Goal: Task Accomplishment & Management: Complete application form

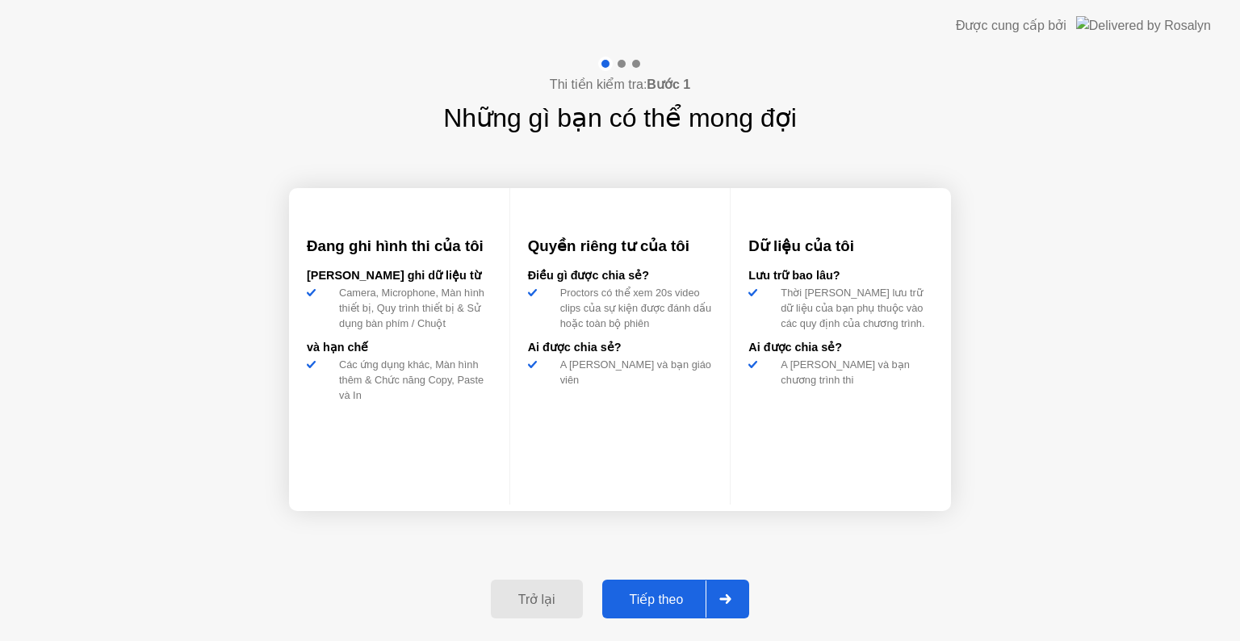
click at [717, 597] on div at bounding box center [725, 598] width 39 height 37
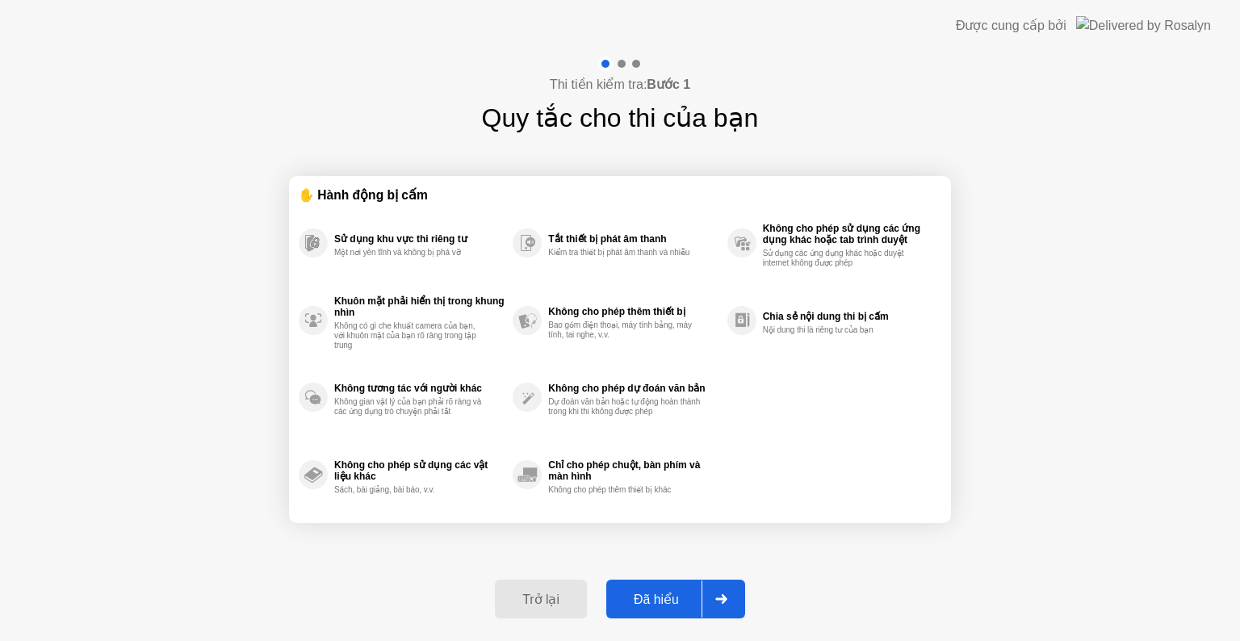
click at [717, 594] on icon at bounding box center [721, 599] width 12 height 10
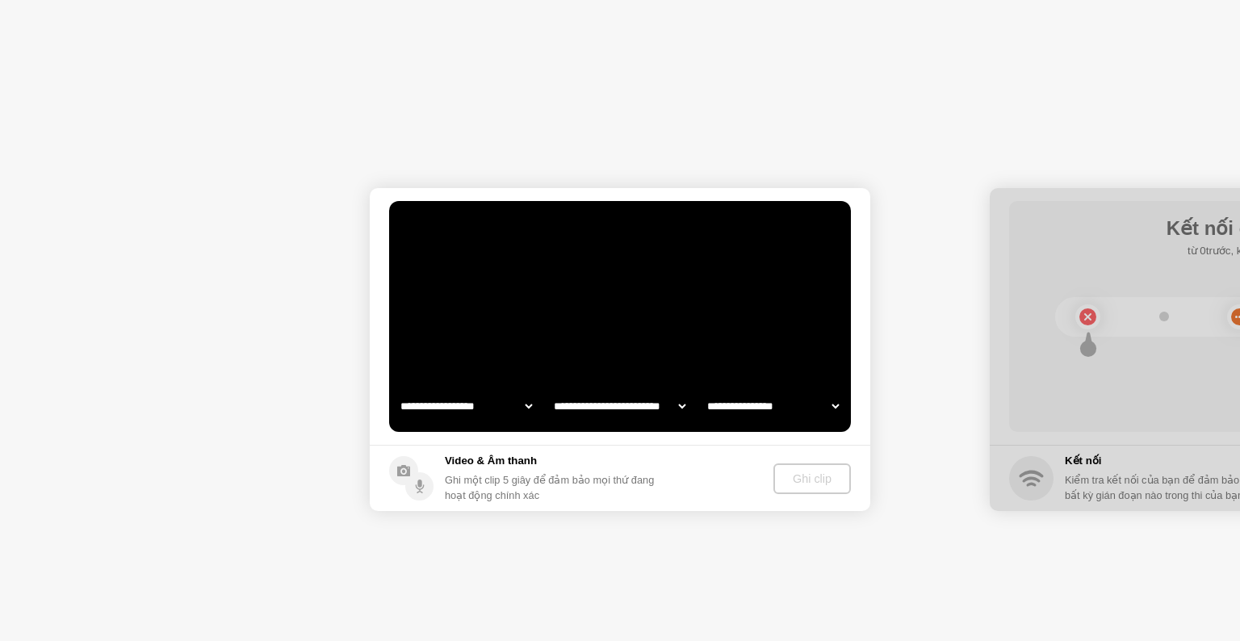
select select "**********"
select select "*******"
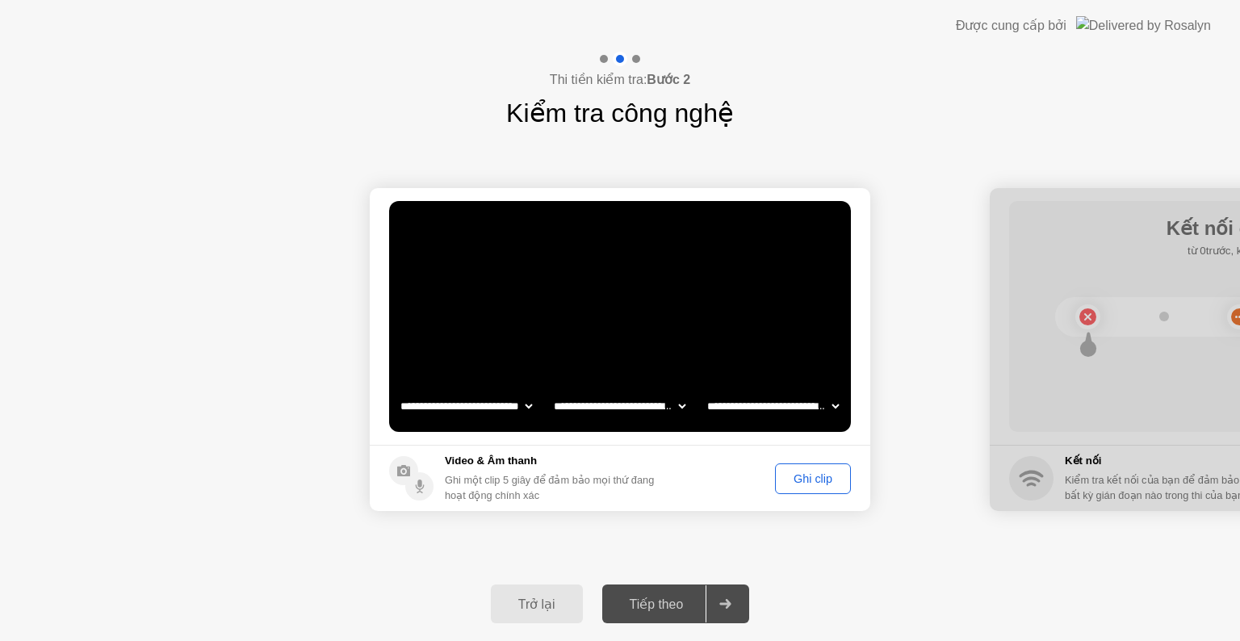
click at [825, 488] on button "Ghi clip" at bounding box center [813, 478] width 76 height 31
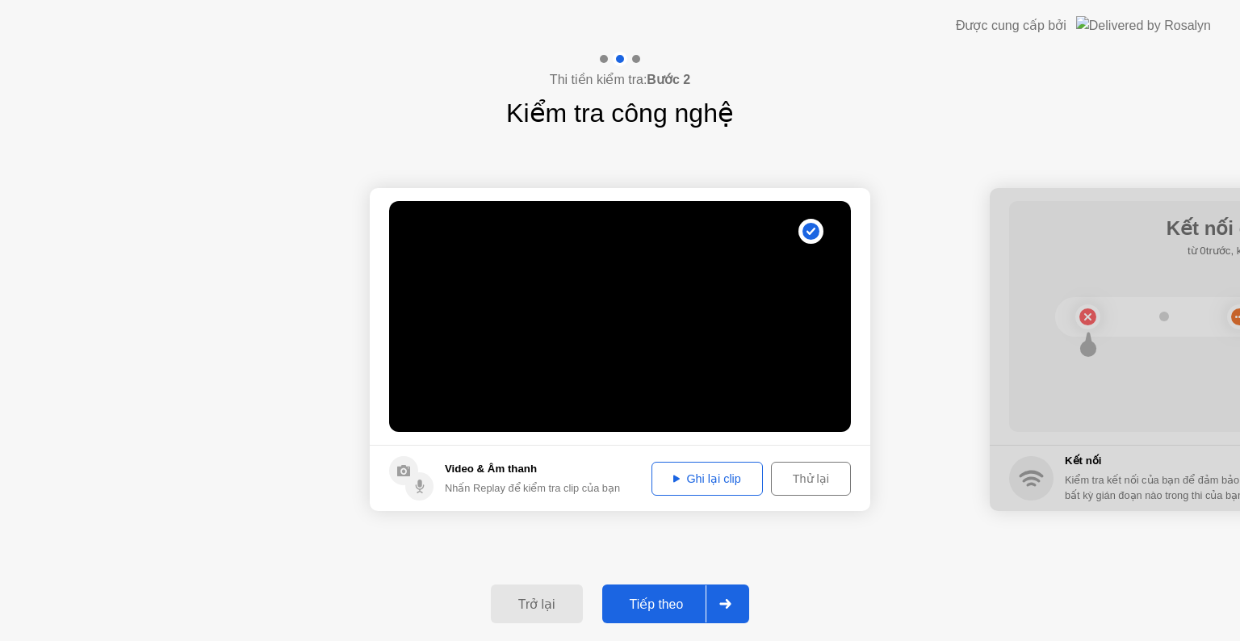
click at [677, 605] on div "Tiếp theo" at bounding box center [656, 604] width 99 height 15
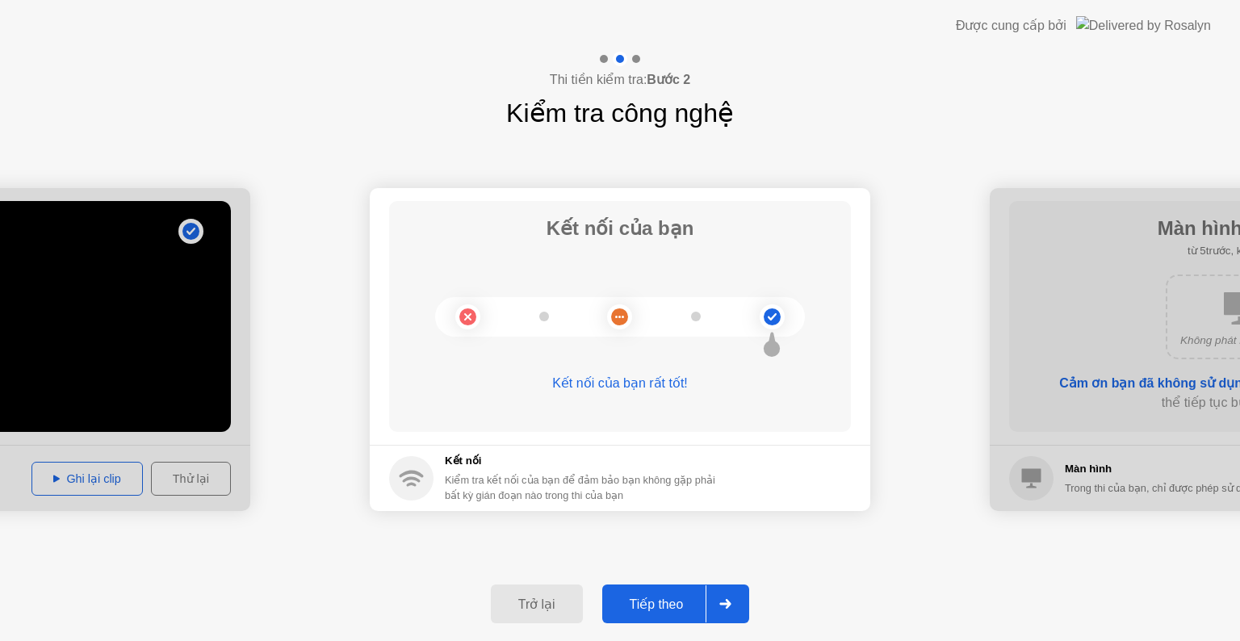
click at [726, 594] on div at bounding box center [725, 603] width 39 height 37
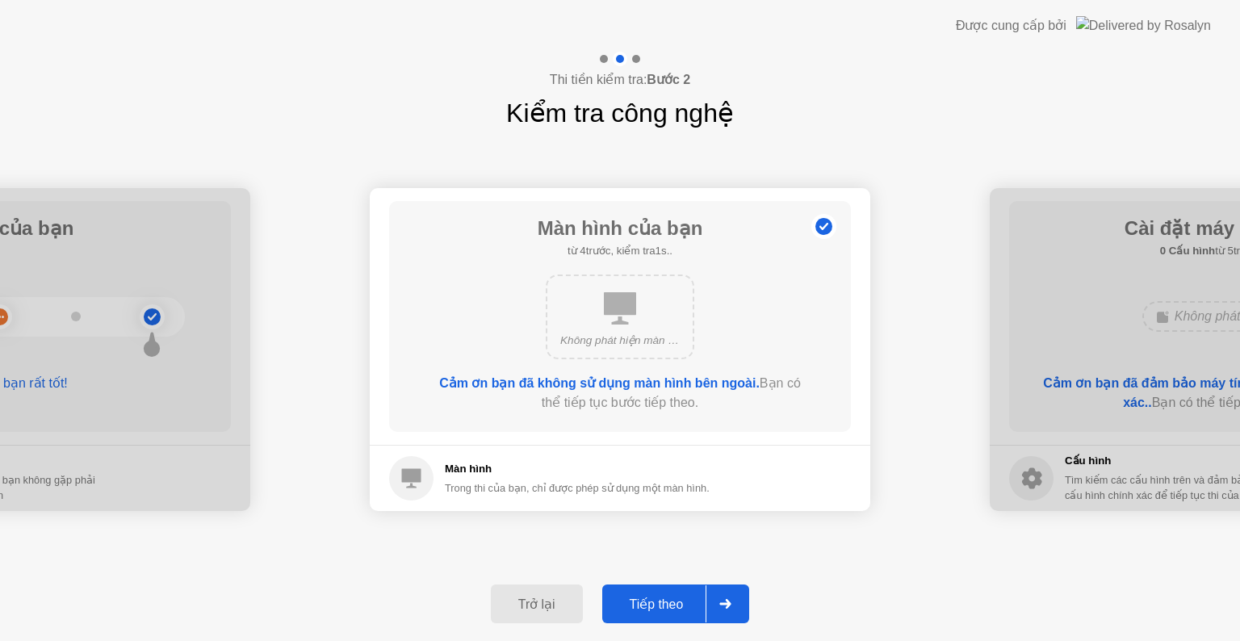
click at [723, 605] on icon at bounding box center [725, 604] width 12 height 10
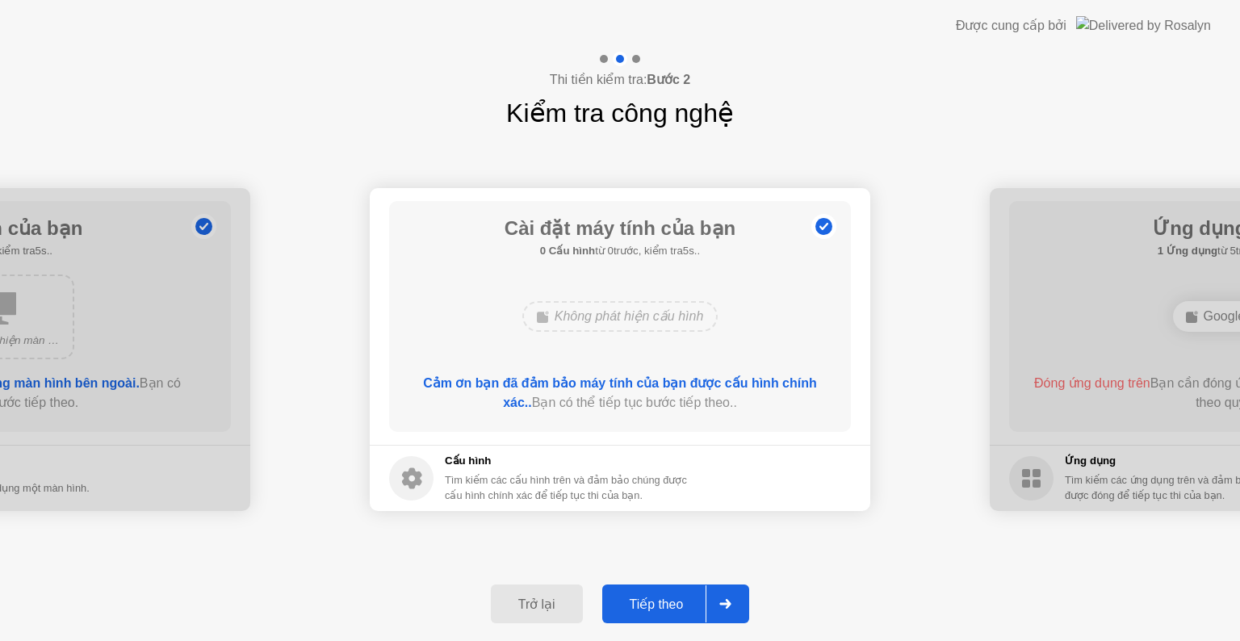
click at [723, 605] on icon at bounding box center [725, 604] width 12 height 10
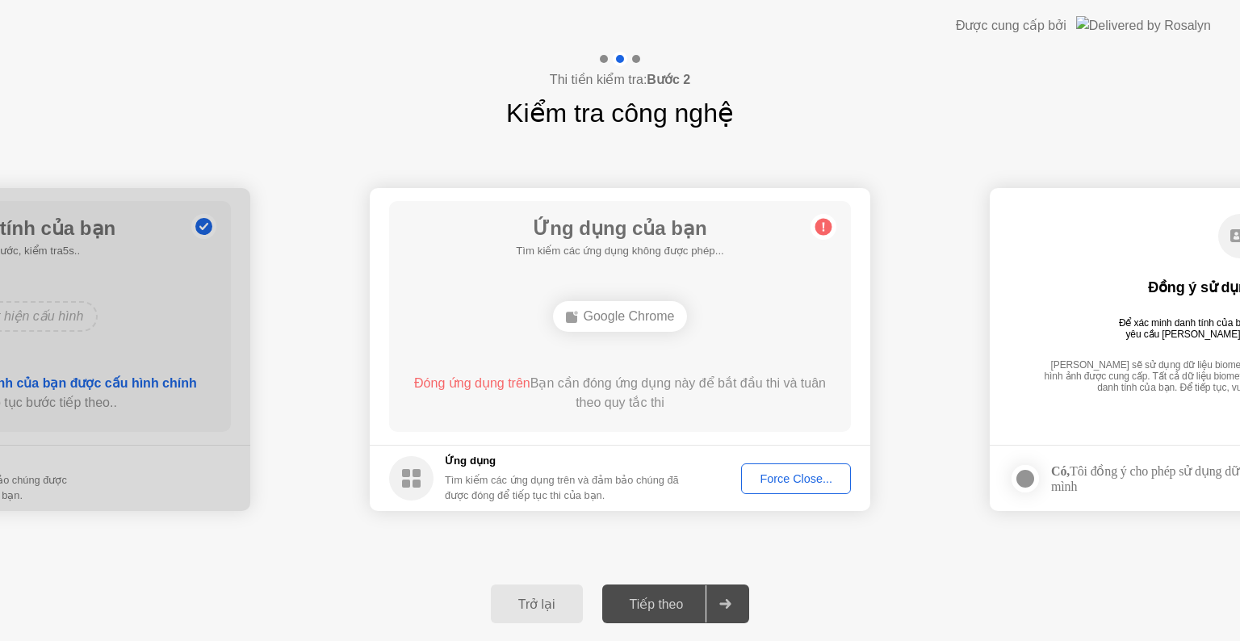
click at [818, 483] on div "Force Close..." at bounding box center [796, 478] width 98 height 13
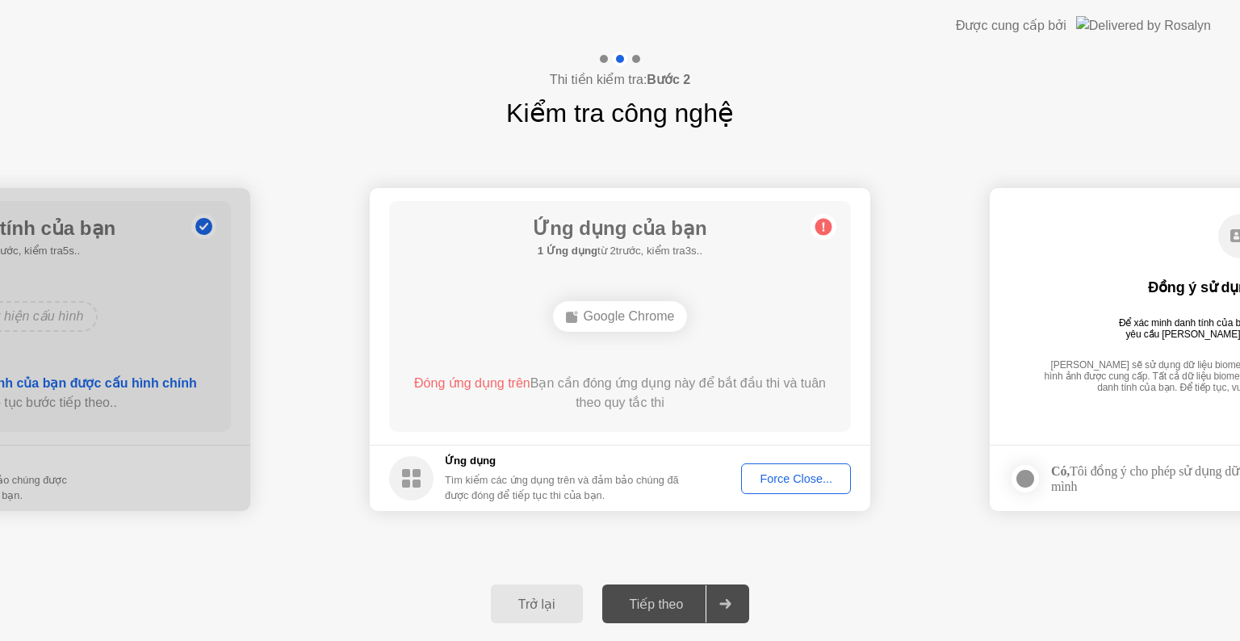
click at [823, 479] on div "Force Close..." at bounding box center [796, 478] width 98 height 13
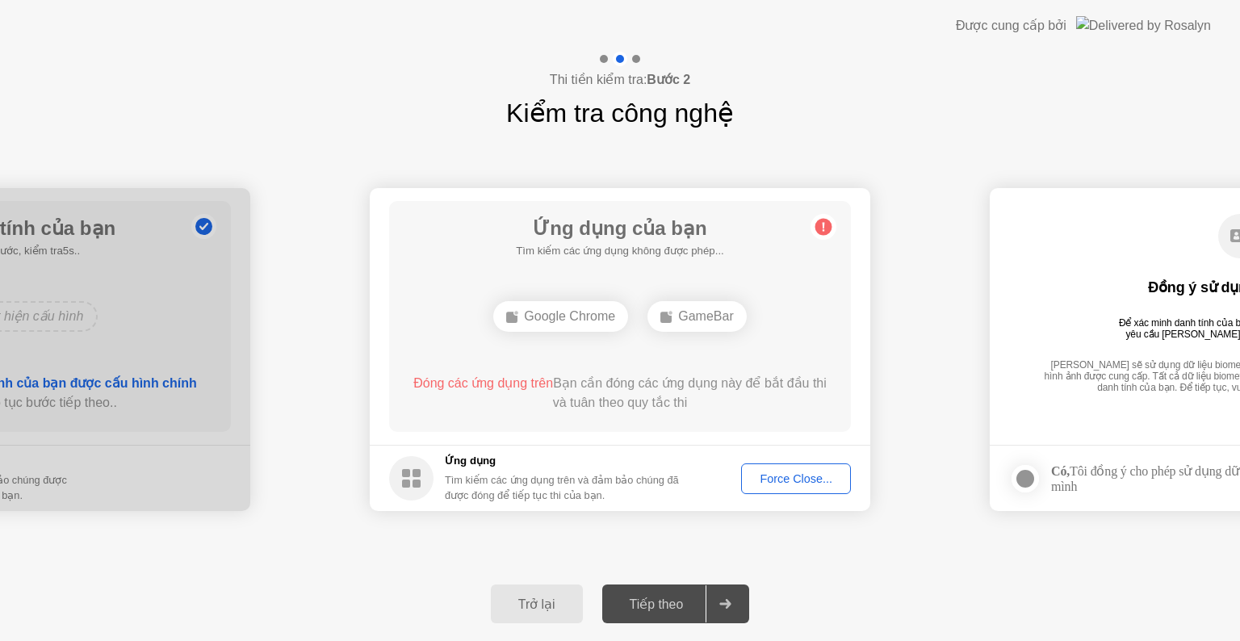
click at [533, 601] on div "Trở lại" at bounding box center [537, 604] width 82 height 15
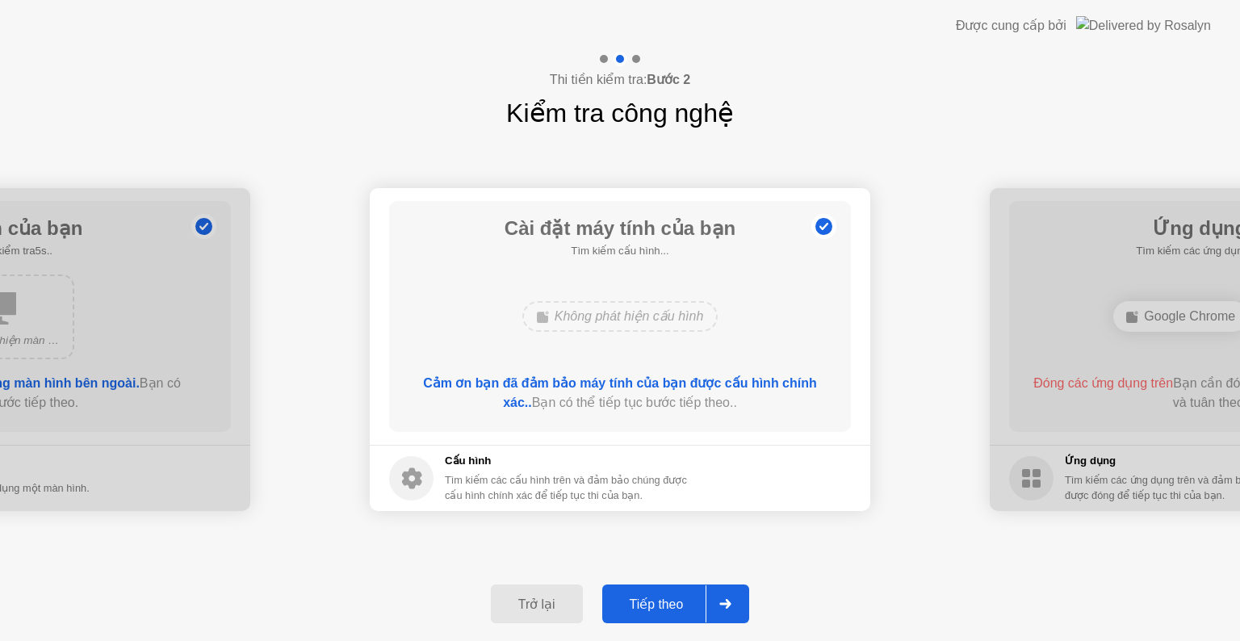
click at [664, 597] on div "Tiếp theo" at bounding box center [656, 604] width 99 height 15
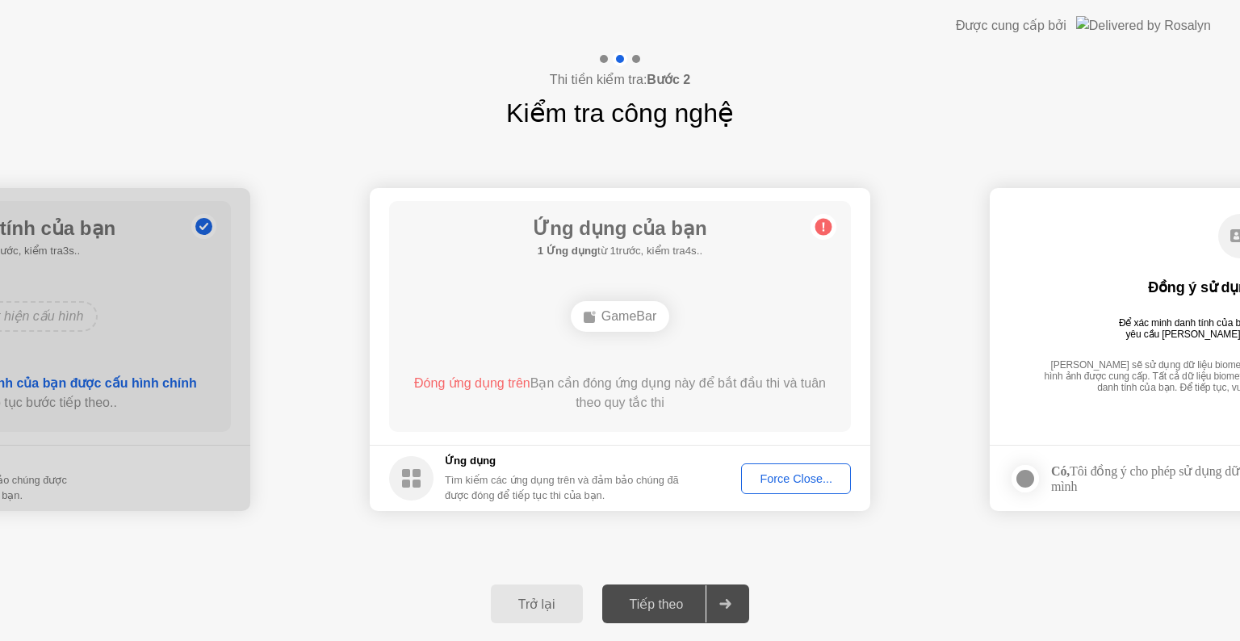
click at [824, 480] on div "Force Close..." at bounding box center [796, 478] width 98 height 13
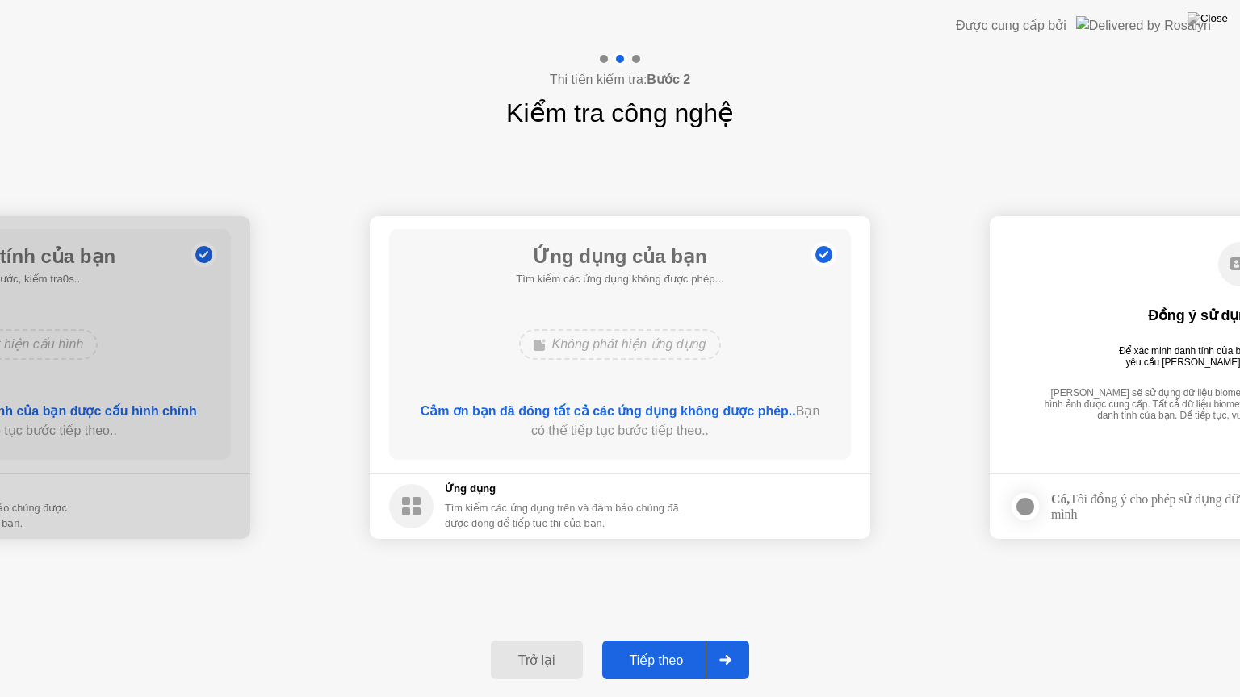
click at [723, 640] on icon at bounding box center [725, 660] width 12 height 10
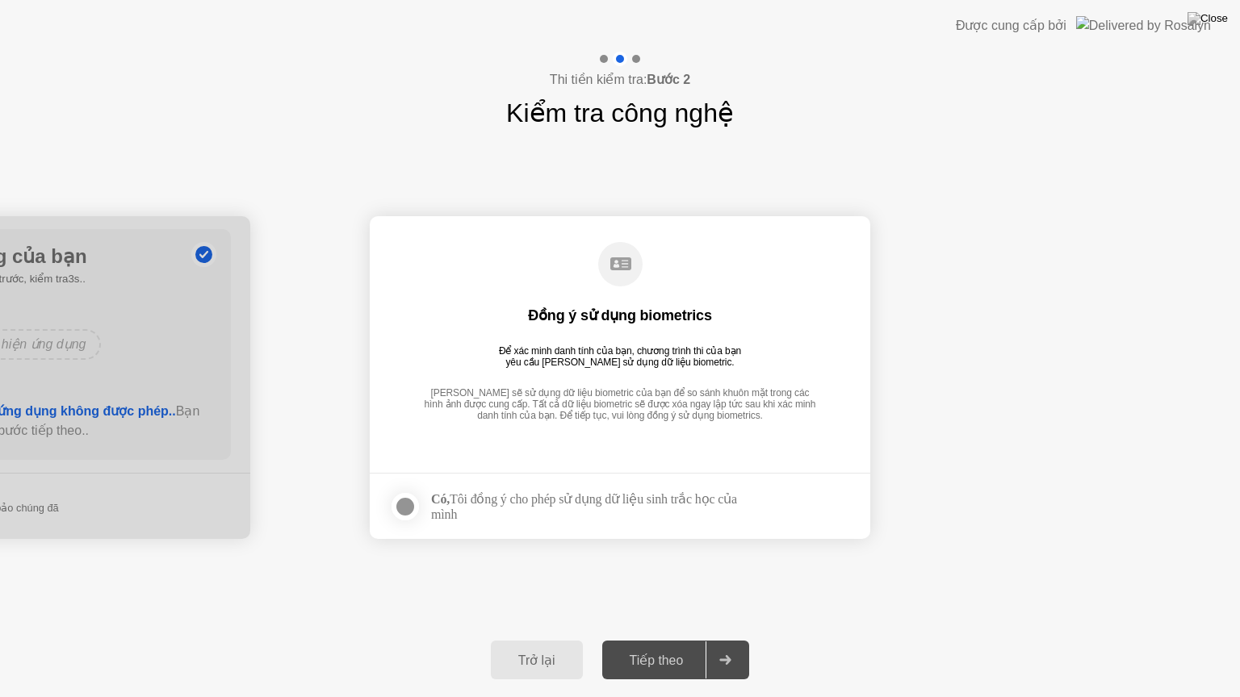
click at [403, 510] on div at bounding box center [405, 506] width 19 height 19
click at [647, 640] on div "Tiếp theo" at bounding box center [656, 660] width 99 height 15
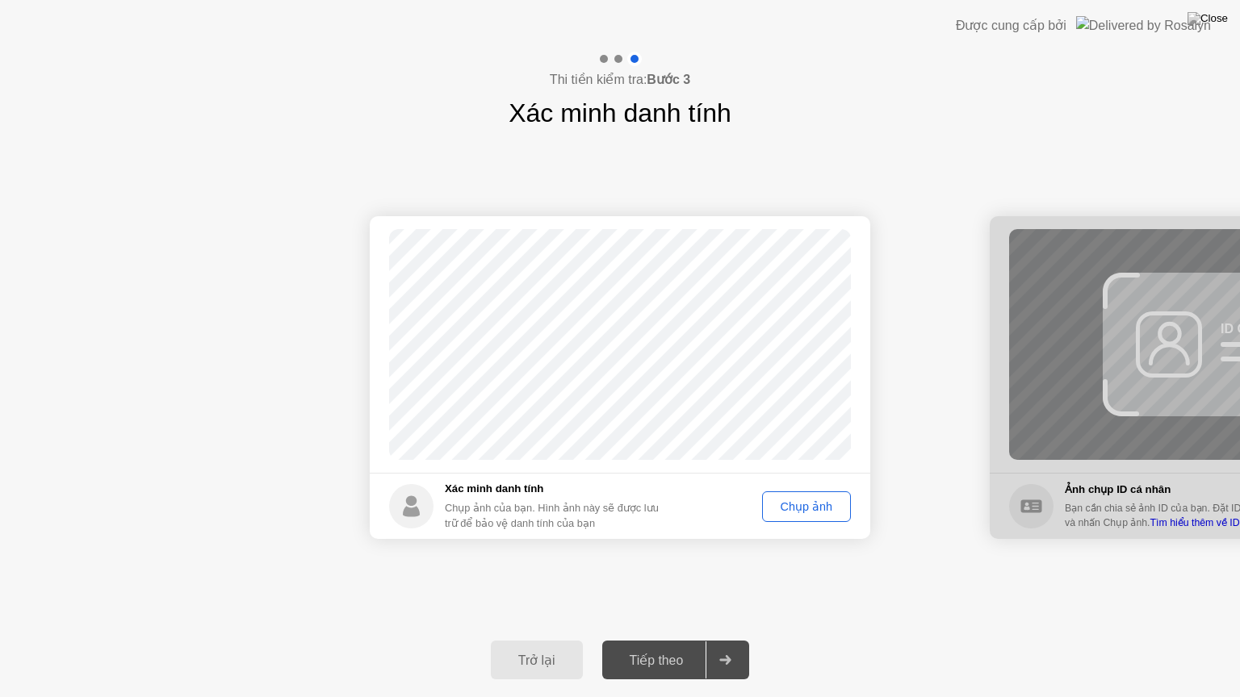
click at [802, 510] on div "Chụp ảnh" at bounding box center [806, 506] width 77 height 13
click at [702, 640] on button "Tiếp theo" at bounding box center [676, 660] width 148 height 39
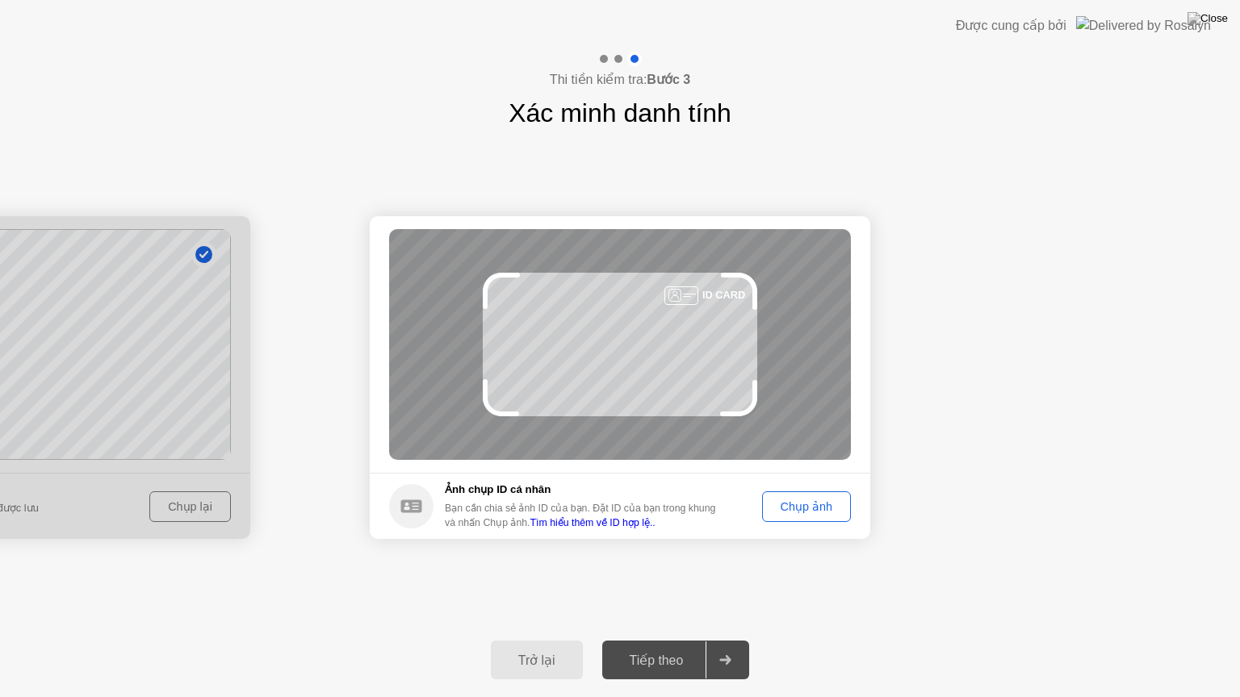
click at [798, 513] on div "Chụp ảnh" at bounding box center [806, 506] width 77 height 13
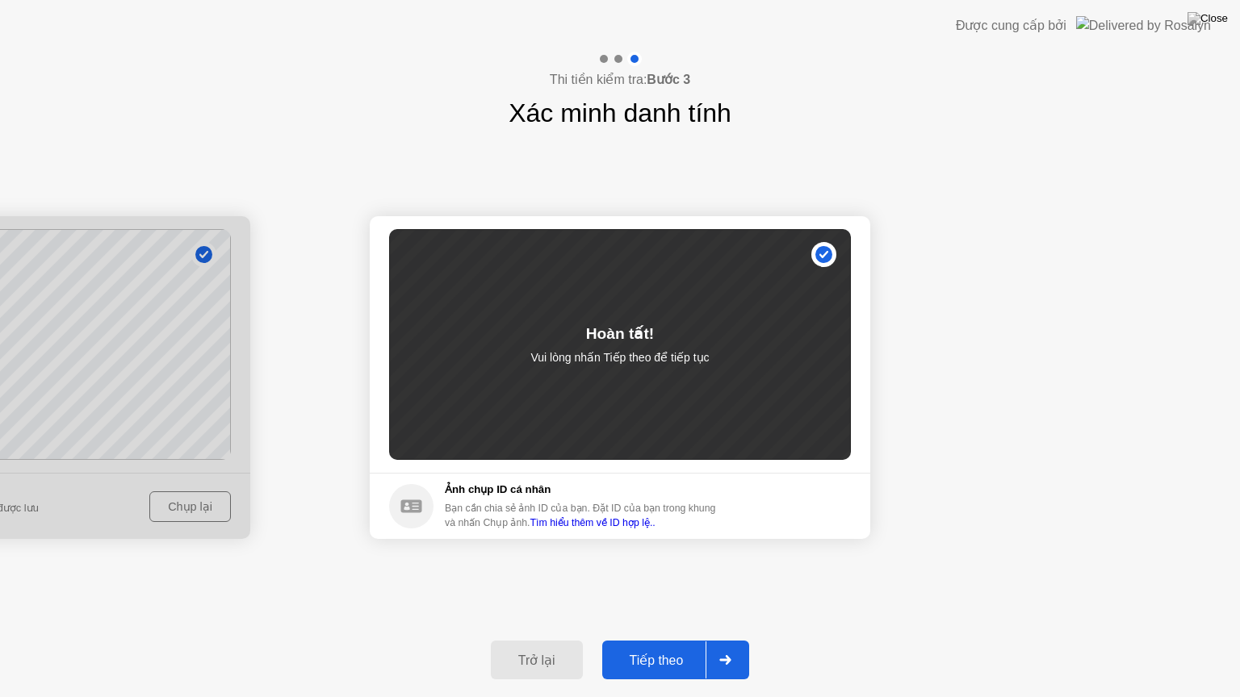
click at [658, 640] on div "Tiếp theo" at bounding box center [656, 660] width 99 height 15
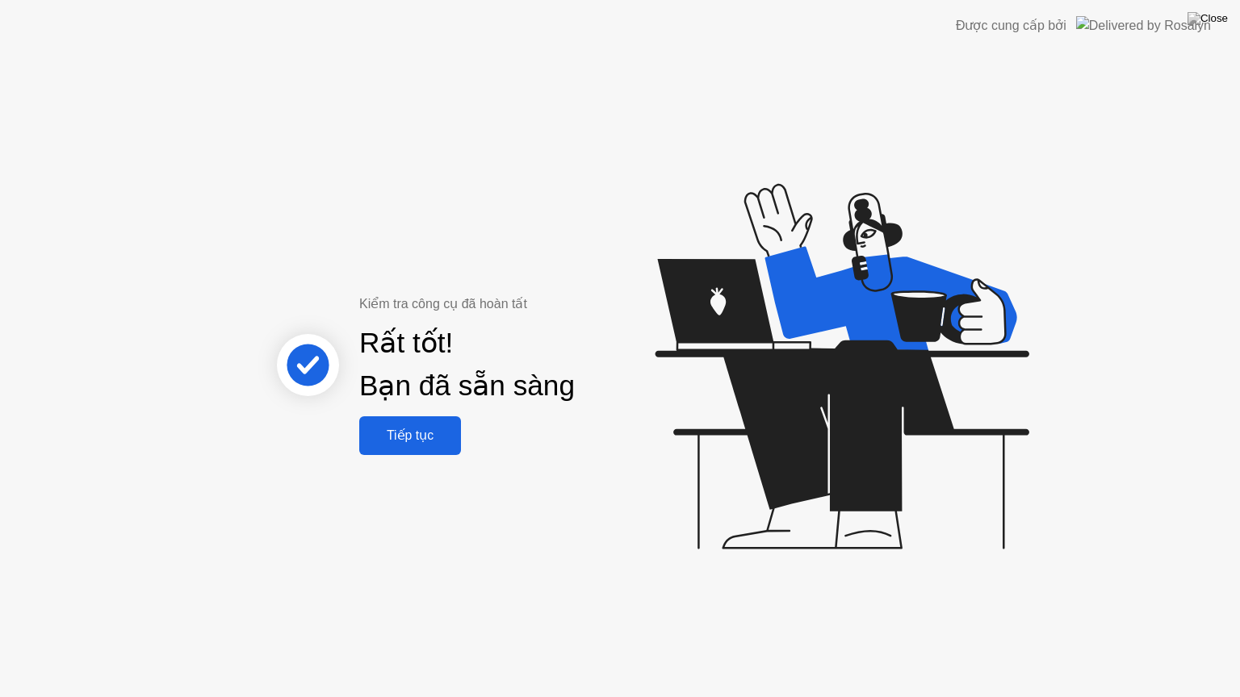
click at [421, 428] on div "Tiếp tục" at bounding box center [410, 435] width 92 height 15
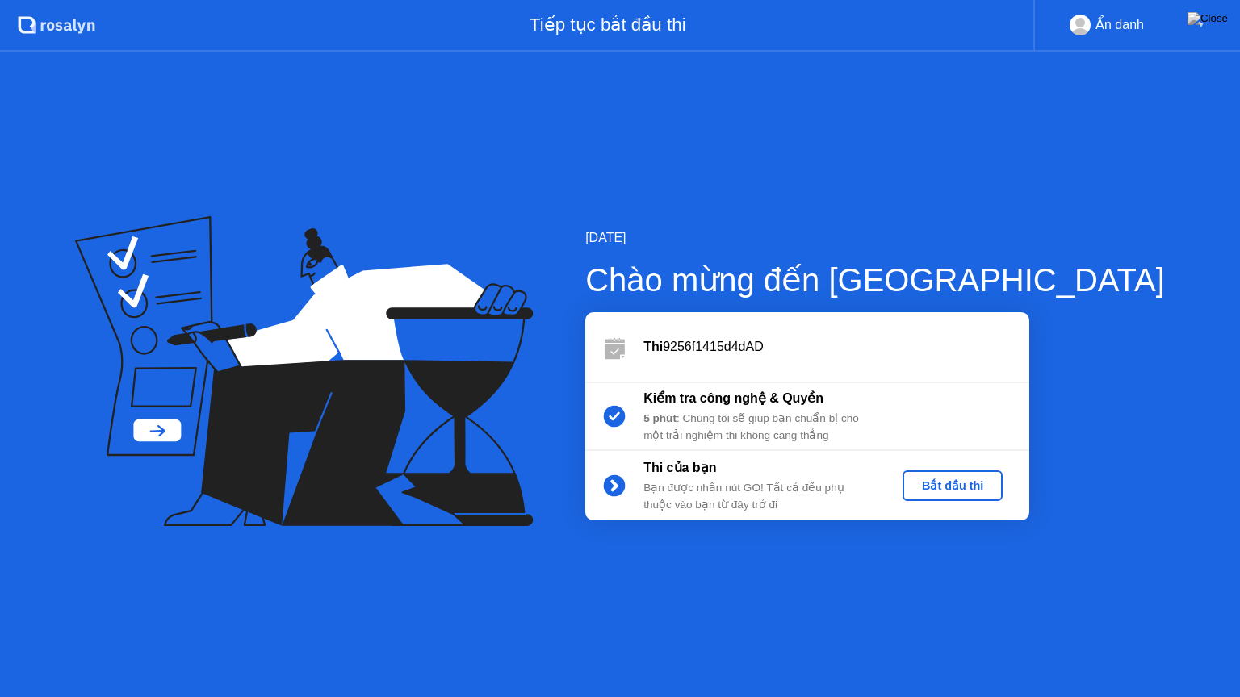
click at [996, 488] on div "Bắt đầu thi" at bounding box center [952, 486] width 87 height 13
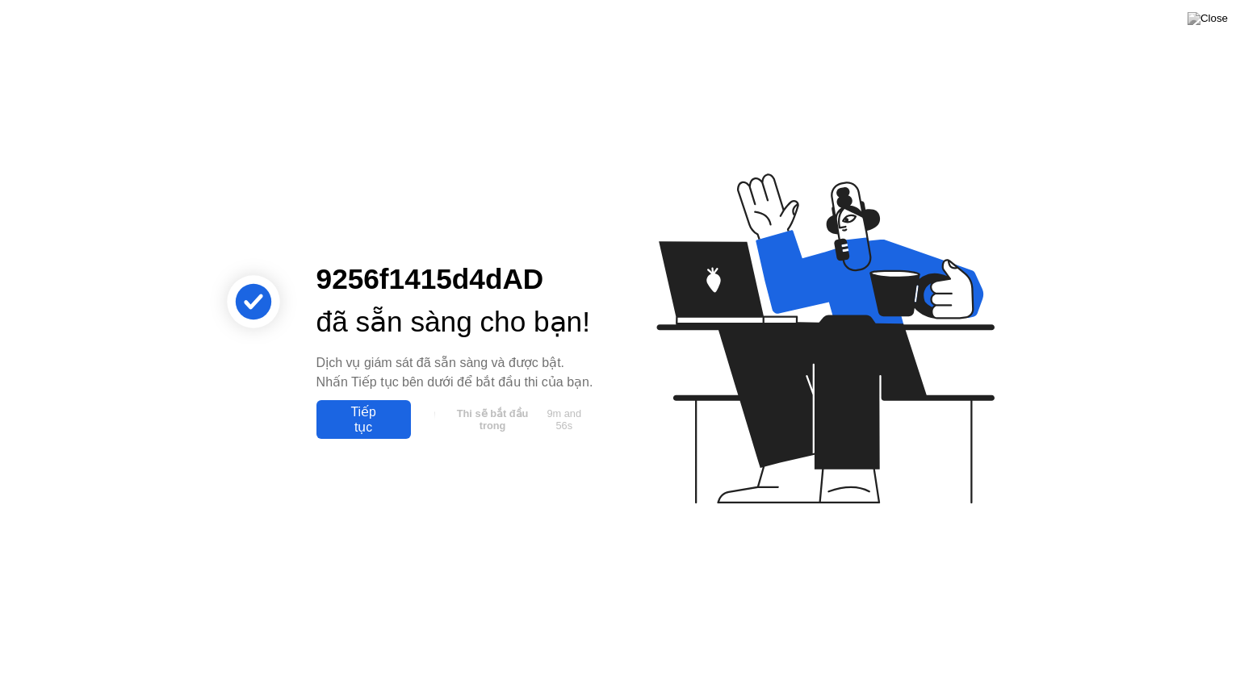
click at [381, 435] on div "Tiếp tục" at bounding box center [363, 419] width 85 height 31
